Goal: Information Seeking & Learning: Find specific fact

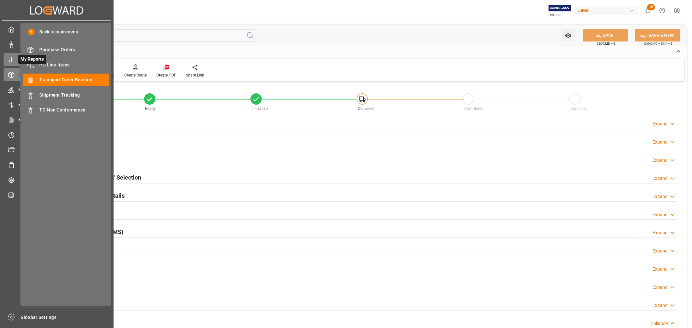
scroll to position [216, 0]
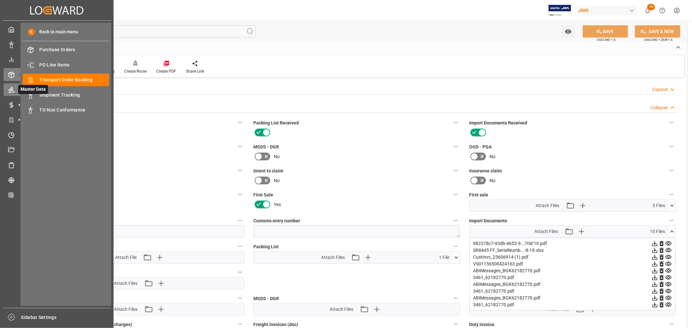
click at [11, 91] on icon at bounding box center [11, 90] width 6 height 6
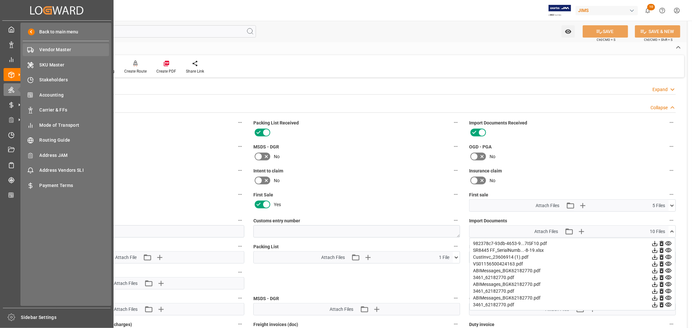
click at [52, 49] on span "Vendor Master" at bounding box center [75, 49] width 70 height 7
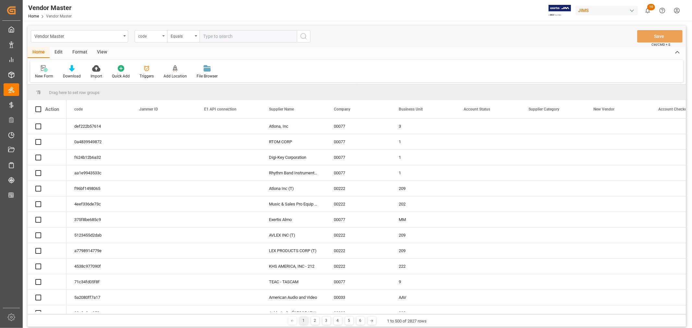
click at [164, 36] on icon "open menu" at bounding box center [163, 35] width 3 height 1
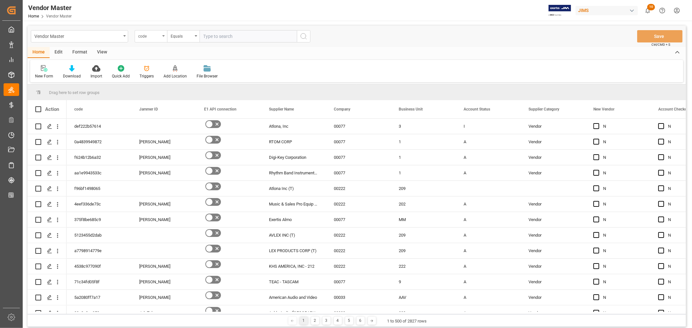
click at [164, 36] on icon "open menu" at bounding box center [163, 35] width 3 height 1
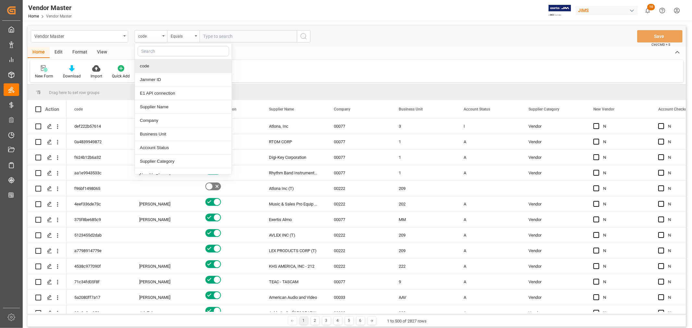
click at [159, 48] on input "text" at bounding box center [183, 51] width 91 height 10
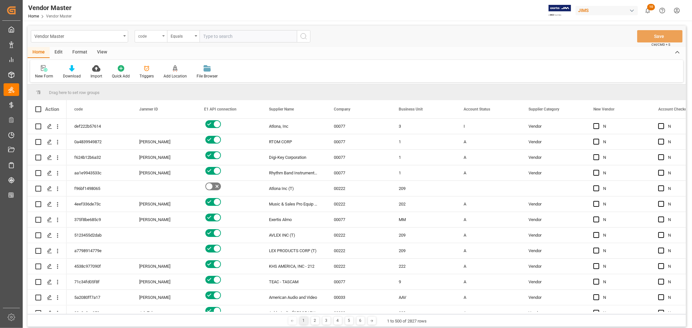
click at [163, 37] on div "code" at bounding box center [151, 36] width 32 height 12
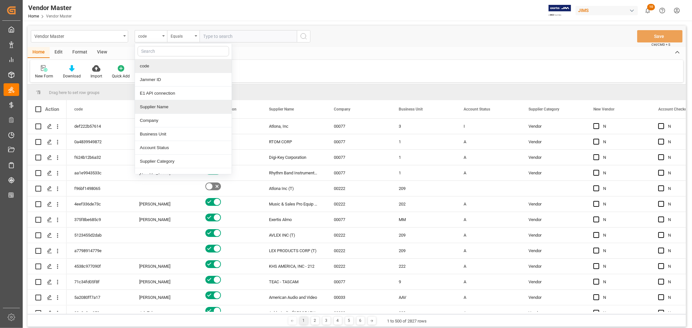
click at [156, 108] on div "Supplier Name" at bounding box center [183, 107] width 97 height 14
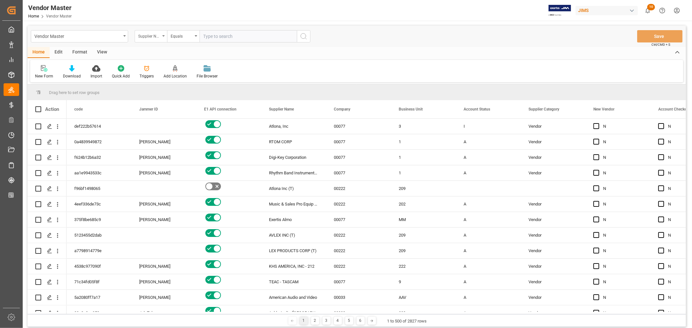
click at [164, 37] on div "Supplier Name" at bounding box center [151, 36] width 32 height 12
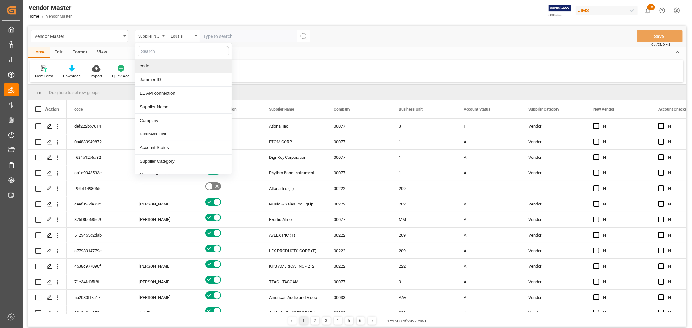
click at [153, 51] on input "text" at bounding box center [183, 51] width 91 height 10
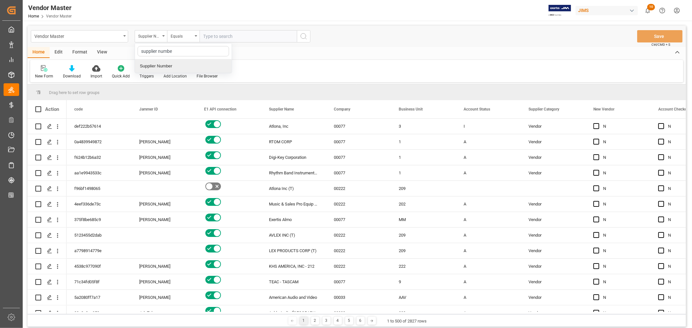
type input "supplier number"
click at [151, 67] on div "Supplier Number" at bounding box center [183, 66] width 97 height 14
click at [218, 37] on input "text" at bounding box center [247, 36] width 97 height 12
type input "731183"
click at [302, 36] on icon "search button" at bounding box center [304, 36] width 8 height 8
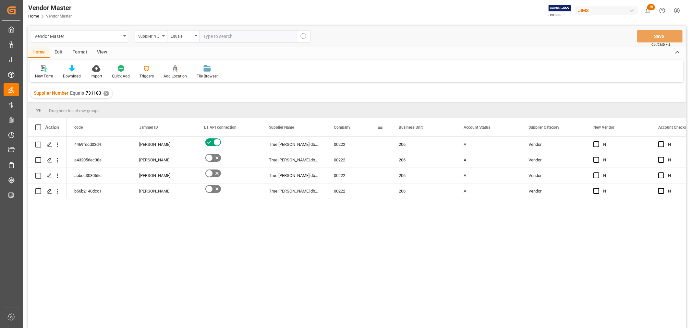
click at [380, 128] on span at bounding box center [380, 128] width 6 height 6
click at [436, 128] on span "columns" at bounding box center [435, 129] width 6 height 6
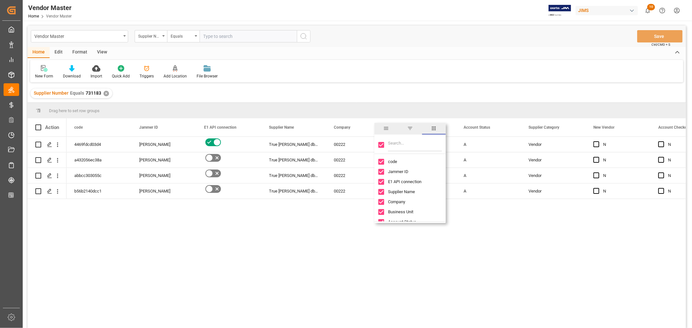
click at [381, 143] on input "Toggle Select All Columns" at bounding box center [381, 145] width 6 height 6
checkbox input "false"
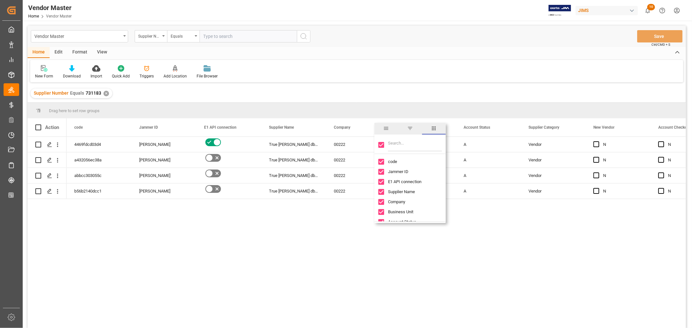
checkbox input "false"
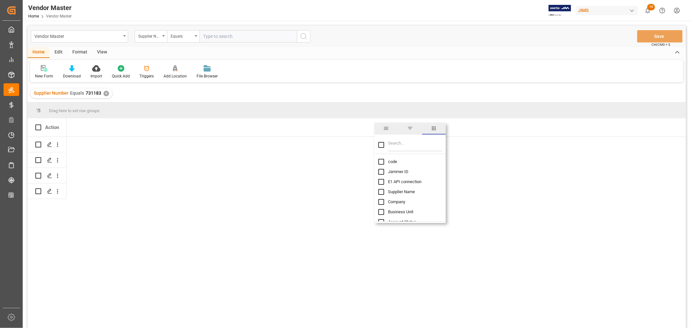
click at [381, 172] on input "Jammer ID column toggle visibility (hidden)" at bounding box center [381, 172] width 6 height 6
checkbox input "true"
checkbox input "false"
click at [396, 144] on input "Filter Columns Input" at bounding box center [415, 144] width 54 height 13
type input "supplier"
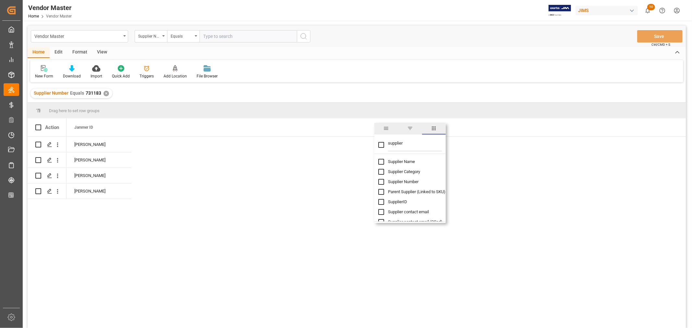
click at [381, 163] on input "Supplier Name column toggle visibility (hidden)" at bounding box center [381, 162] width 6 height 6
checkbox input "true"
checkbox input "false"
click at [379, 183] on input "Supplier Number column toggle visibility (hidden)" at bounding box center [381, 182] width 6 height 6
checkbox input "true"
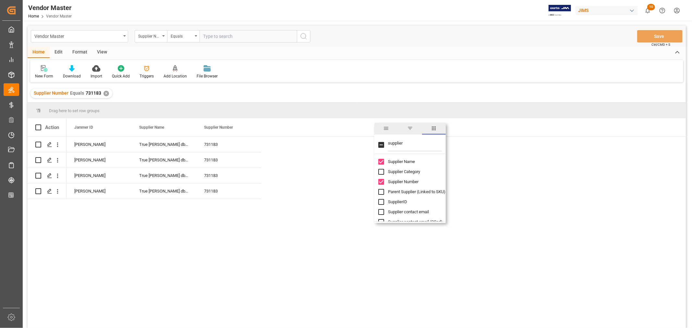
click at [392, 144] on input "supplier" at bounding box center [415, 144] width 54 height 13
type input "c"
checkbox input "false"
type input "incote"
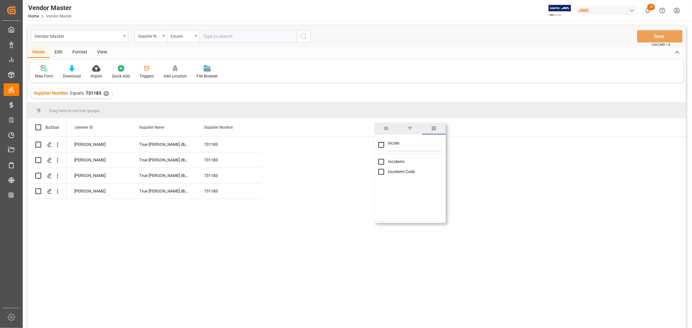
click at [383, 161] on input "Incoterm column toggle visibility (hidden)" at bounding box center [381, 162] width 6 height 6
checkbox input "true"
checkbox input "false"
click at [381, 173] on input "Incoterm Code column toggle visibility (hidden)" at bounding box center [381, 172] width 6 height 6
checkbox input "true"
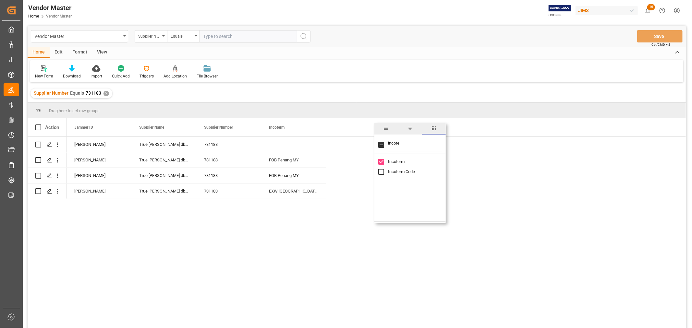
checkbox input "true"
click at [417, 97] on div "Supplier Number Equals 731183 ✕" at bounding box center [357, 93] width 658 height 18
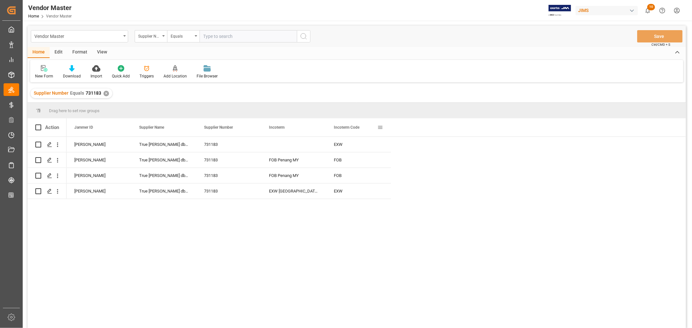
click at [381, 128] on span at bounding box center [380, 128] width 6 height 6
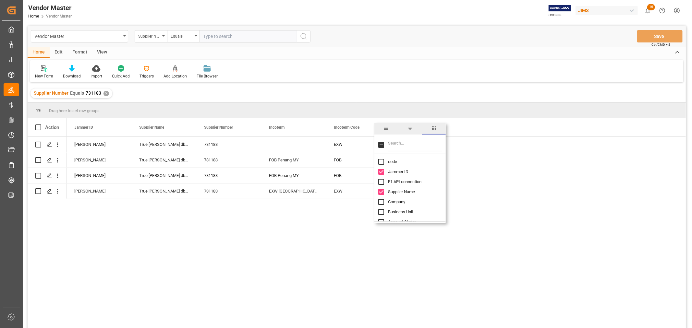
click at [393, 143] on input "Filter Columns Input" at bounding box center [415, 144] width 54 height 13
type input "api"
click at [380, 163] on input "E1 API connection column toggle visibility (hidden)" at bounding box center [381, 162] width 6 height 6
checkbox input "true"
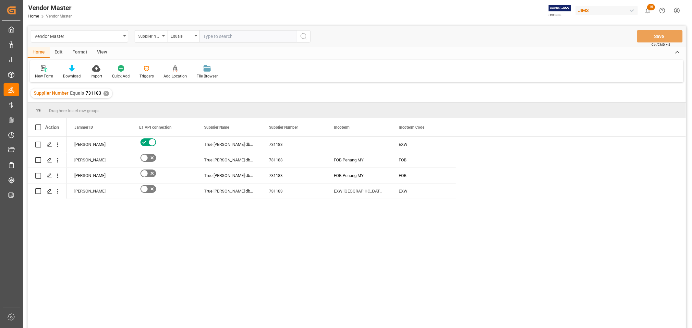
click at [455, 278] on div "[PERSON_NAME] True [PERSON_NAME] dba Bassboss 731183 EXW [PERSON_NAME] True [PE…" at bounding box center [375, 235] width 619 height 196
click at [348, 164] on div "FOB Penang MY" at bounding box center [358, 159] width 65 height 15
click at [346, 176] on div "FOB Penang MY" at bounding box center [358, 175] width 65 height 15
click at [346, 196] on div "EXW [GEOGRAPHIC_DATA] [GEOGRAPHIC_DATA] [GEOGRAPHIC_DATA]" at bounding box center [358, 191] width 65 height 15
click at [344, 144] on div "Press SPACE to select this row." at bounding box center [358, 144] width 65 height 15
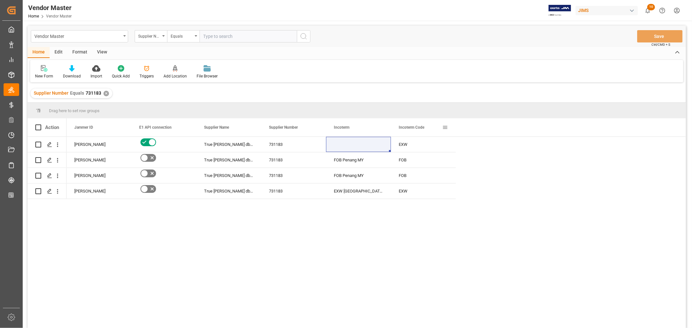
click at [445, 128] on span at bounding box center [445, 128] width 6 height 6
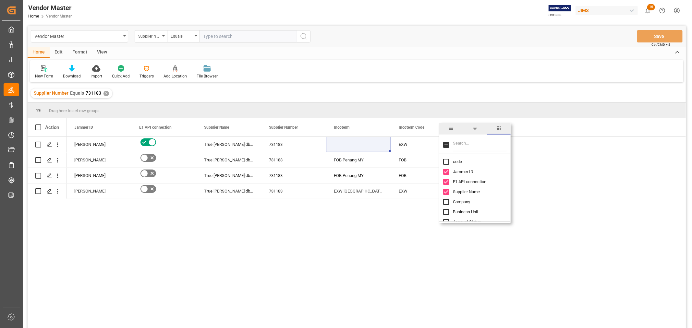
click at [464, 145] on input "Filter Columns Input" at bounding box center [480, 144] width 54 height 13
type input "locat"
click at [449, 161] on input "Location ID column toggle visibility (hidden)" at bounding box center [446, 162] width 6 height 6
checkbox input "true"
checkbox input "false"
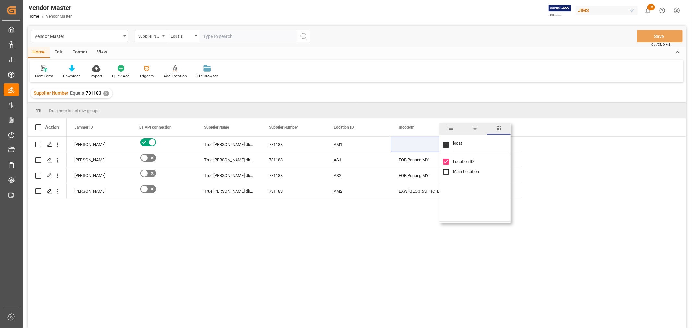
click at [447, 169] on input "Main Location column toggle visibility (hidden)" at bounding box center [446, 172] width 6 height 6
checkbox input "true"
click at [437, 77] on div "New Form Download Import Quick Add Triggers Add Location Add Location to the Ve…" at bounding box center [356, 71] width 653 height 22
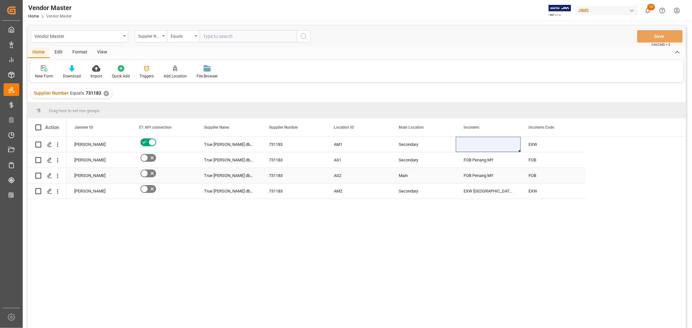
click at [480, 180] on div "FOB Penang MY" at bounding box center [488, 175] width 65 height 15
click at [539, 174] on div "FOB" at bounding box center [553, 175] width 65 height 15
click at [469, 178] on div "FOB Penang MY" at bounding box center [488, 175] width 65 height 15
click at [404, 177] on div "Main" at bounding box center [423, 175] width 49 height 15
click at [472, 178] on div "FOB Penang MY" at bounding box center [488, 175] width 65 height 15
